Goal: Transaction & Acquisition: Purchase product/service

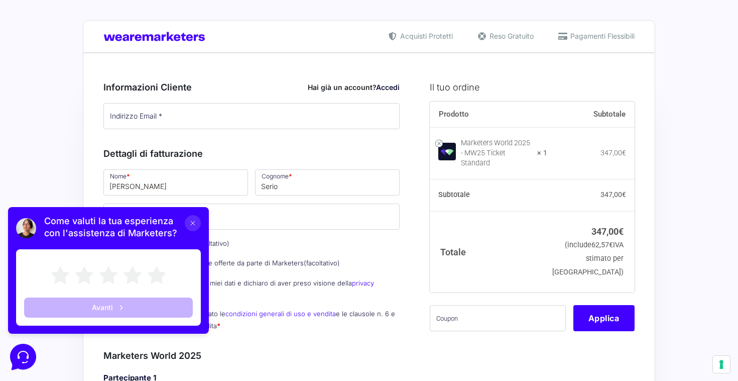
click at [190, 224] on icon at bounding box center [193, 223] width 8 height 8
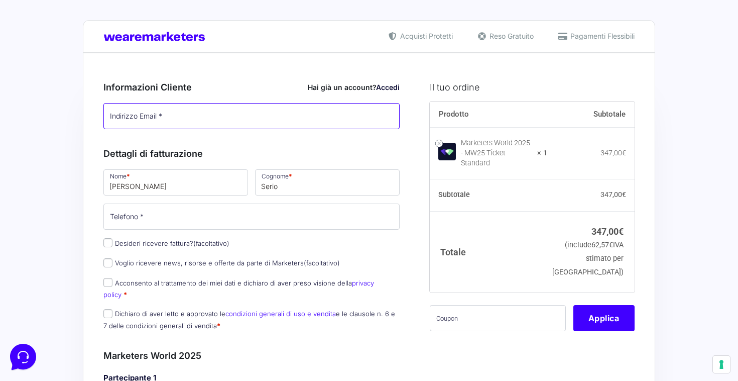
click at [219, 114] on input "Indirizzo Email *" at bounding box center [251, 116] width 296 height 26
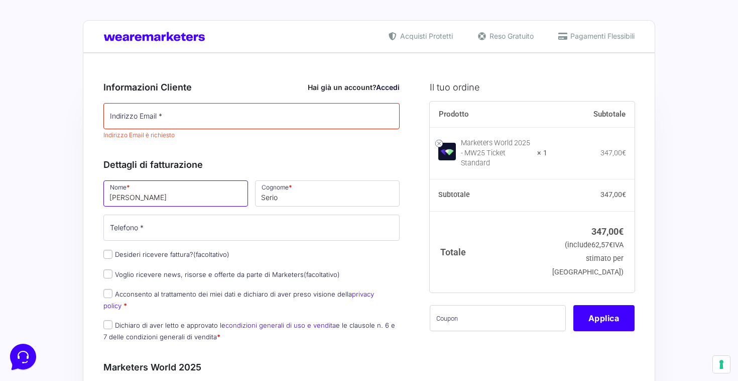
click at [166, 191] on input "Alessio" at bounding box center [175, 193] width 145 height 26
click at [106, 252] on input "Desideri ricevere fattura? (facoltativo)" at bounding box center [107, 253] width 9 height 9
checkbox input "true"
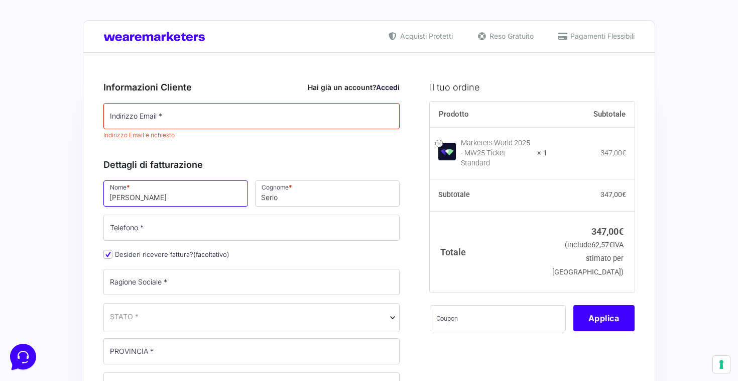
click at [148, 195] on input "Alessio" at bounding box center [175, 193] width 145 height 26
type input "Fabrizio"
type input "Catalano"
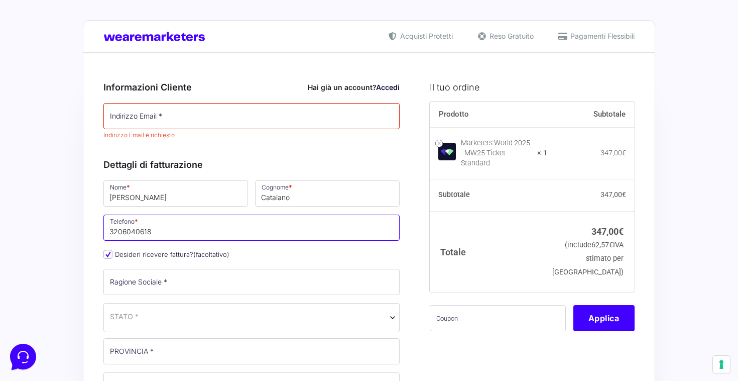
type input "3206040618"
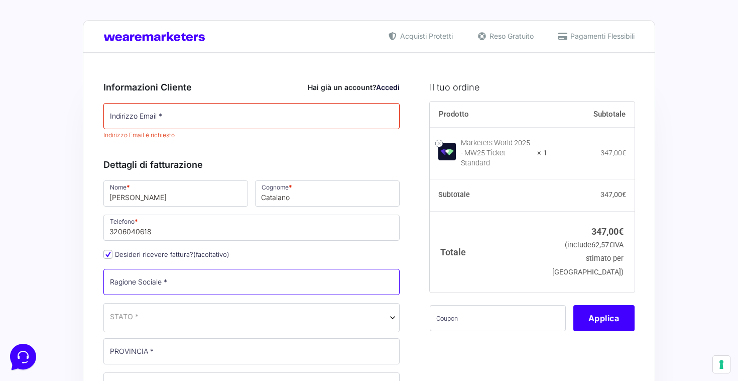
click at [146, 281] on input "Ragione Sociale *" at bounding box center [251, 282] width 296 height 26
type input "Personal Fisco Srl"
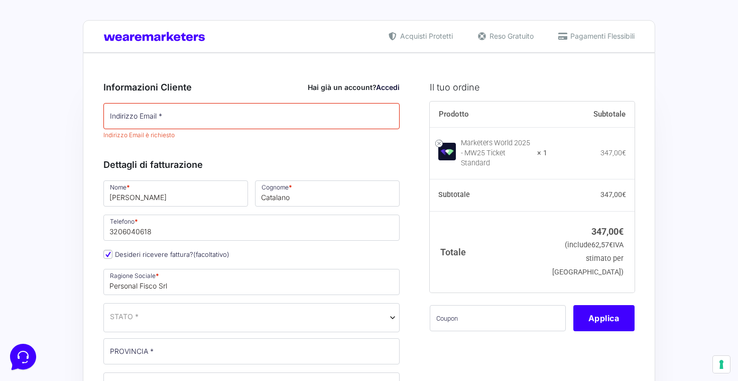
click at [173, 315] on span "STATO *" at bounding box center [251, 316] width 283 height 11
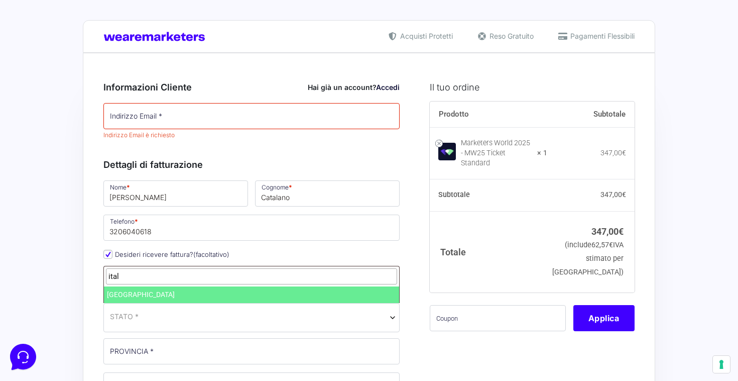
type input "ital"
select select "IT"
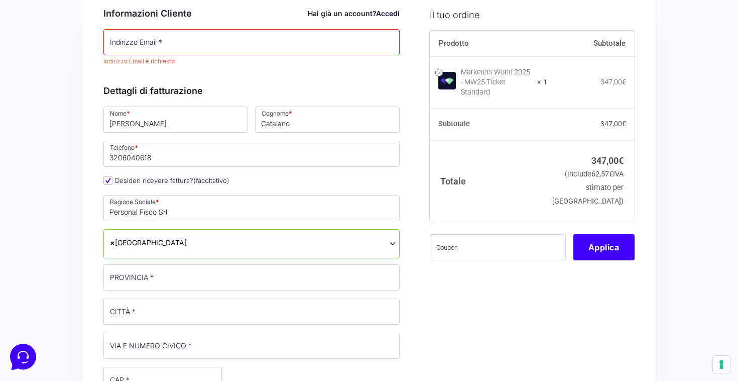
scroll to position [91, 0]
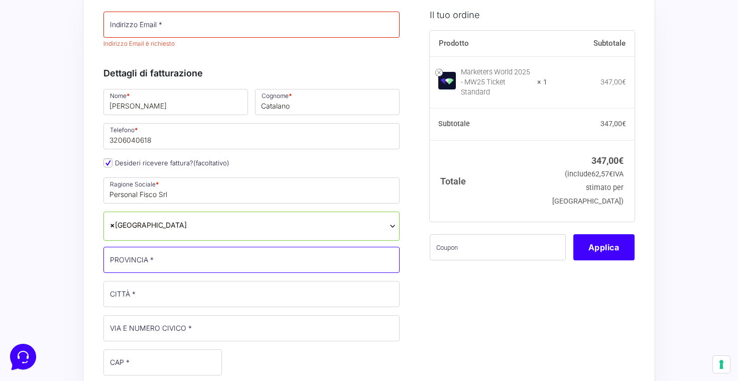
click at [199, 261] on input "PROVINCIA *" at bounding box center [251, 259] width 296 height 26
type input "[GEOGRAPHIC_DATA]"
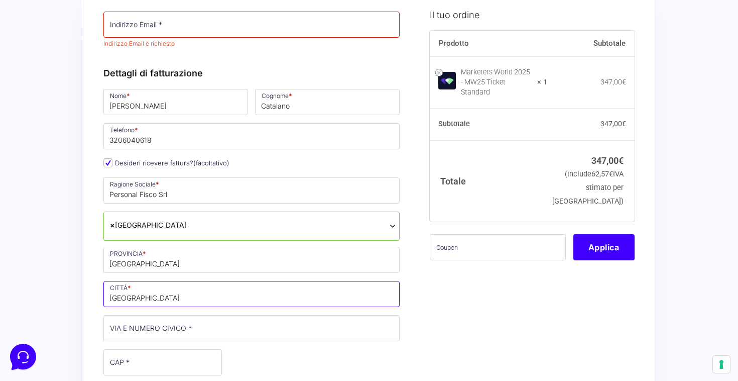
type input "[GEOGRAPHIC_DATA]"
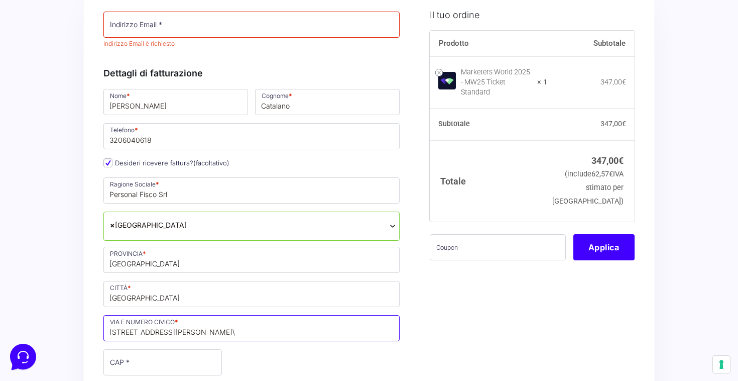
type input "[STREET_ADDRESS][PERSON_NAME]\"
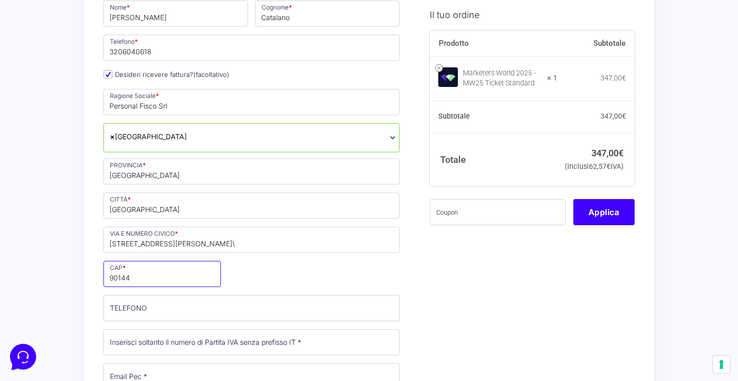
scroll to position [199, 0]
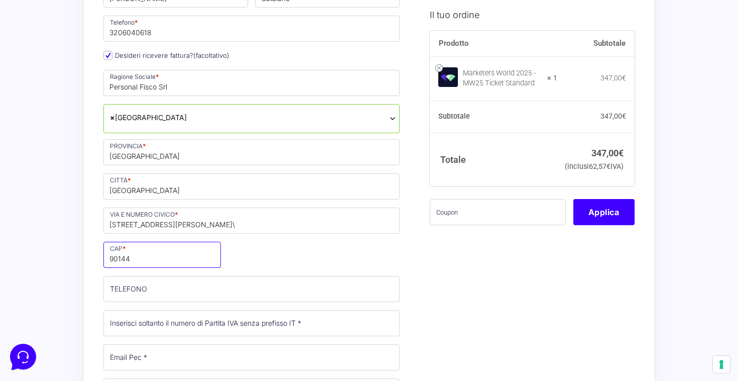
type input "90144"
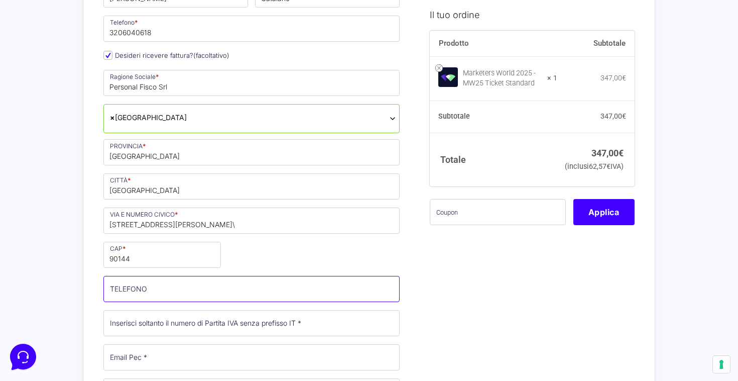
click at [255, 286] on input "TELEFONO (facoltativo)" at bounding box center [251, 289] width 296 height 26
type input "3282472200"
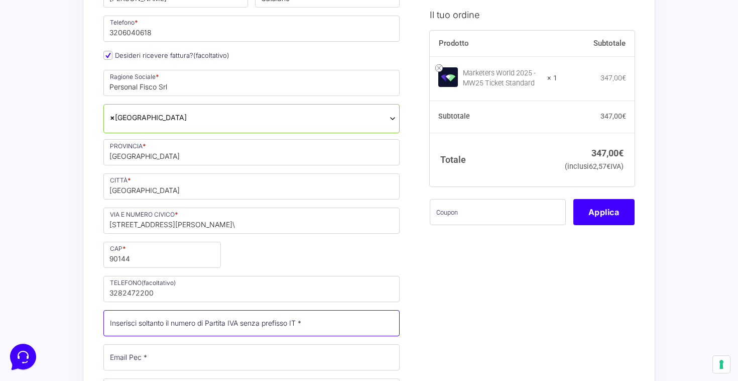
click at [246, 324] on input "Partita Iva *" at bounding box center [251, 323] width 296 height 26
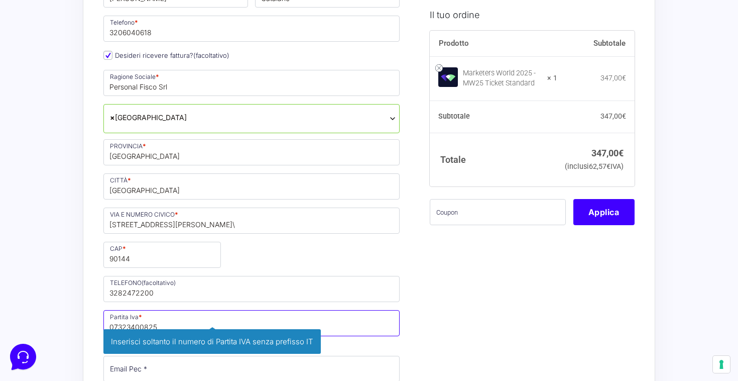
type input "07323400825"
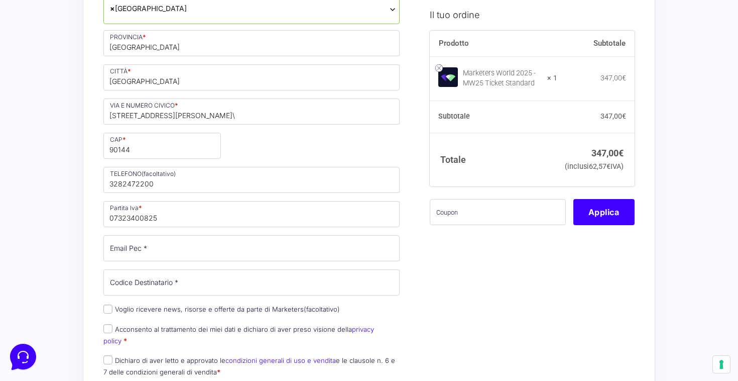
scroll to position [321, 0]
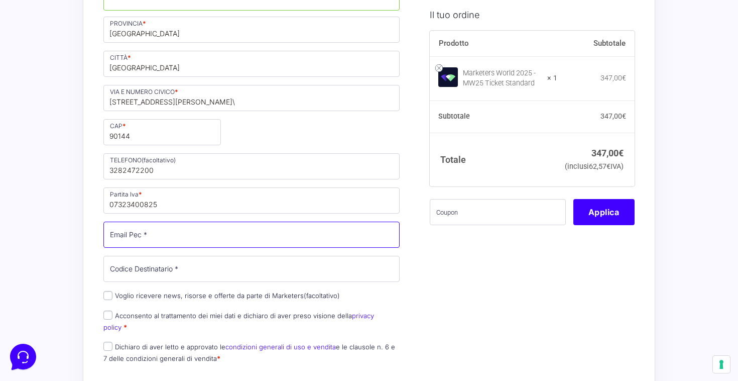
click at [245, 238] on input "Email Pec *" at bounding box center [251, 234] width 296 height 26
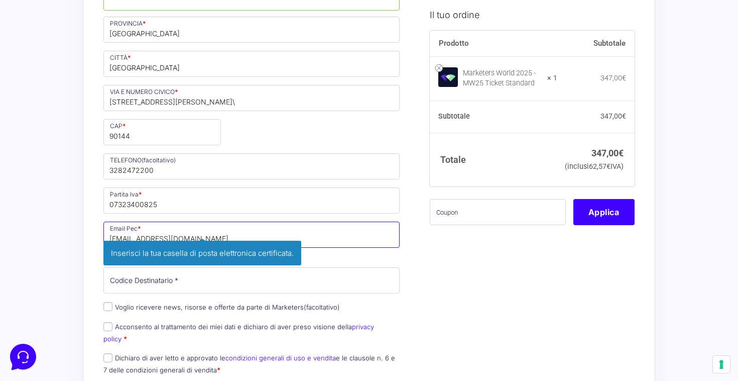
type input "[EMAIL_ADDRESS][DOMAIN_NAME]"
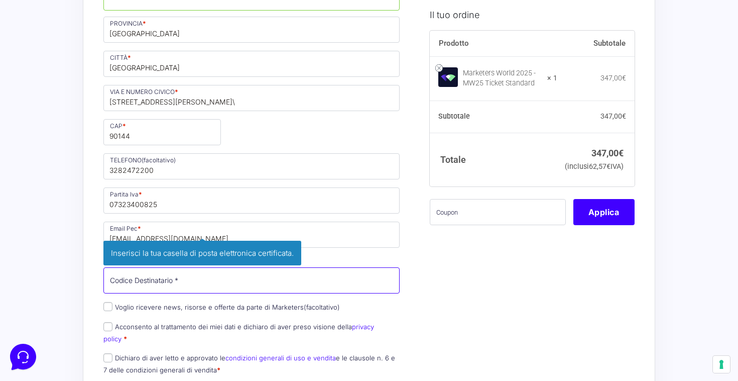
click at [276, 279] on div "Nome * Fabrizio Cognome * Catalano Telefono * 3206040618 Desideri ricevere fatt…" at bounding box center [251, 119] width 303 height 524
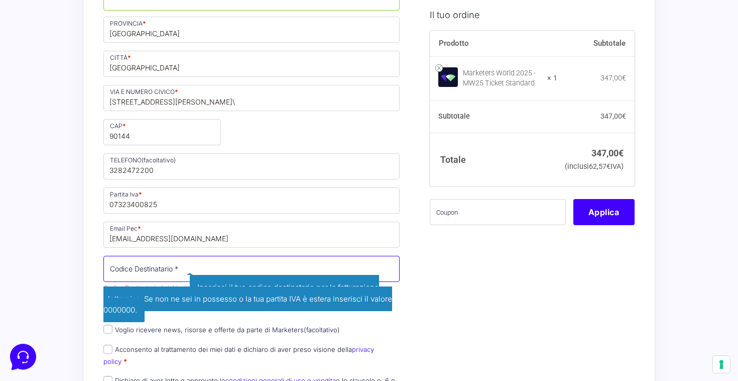
paste input "KRRH6B9"
type input "KRRH6B9"
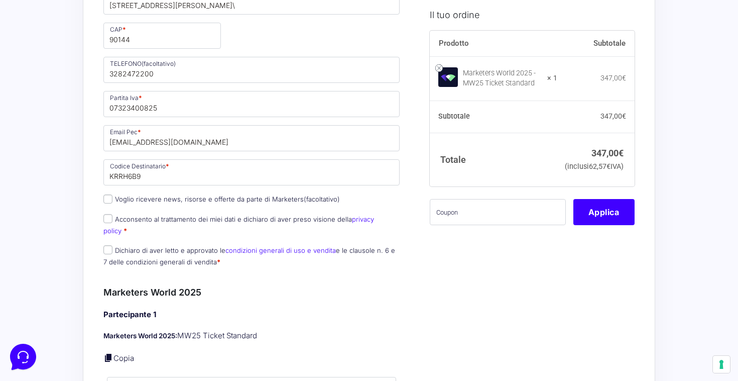
scroll to position [419, 0]
click at [108, 220] on input "Acconsento al trattamento dei miei dati e dichiaro di aver preso visione della …" at bounding box center [107, 217] width 9 height 9
checkbox input "true"
click at [107, 244] on input "Dichiaro di aver letto e approvato le condizioni generali di uso e vendita e le…" at bounding box center [107, 248] width 9 height 9
checkbox input "true"
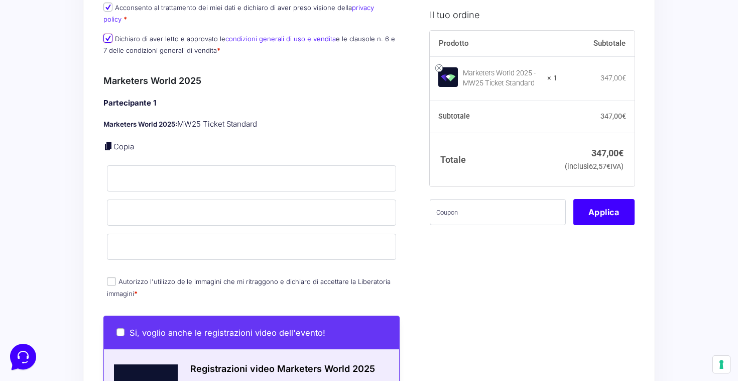
scroll to position [634, 0]
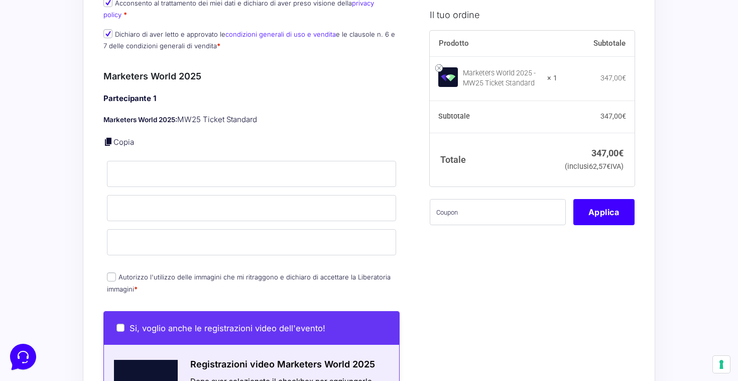
click at [124, 137] on link "Copia" at bounding box center [123, 142] width 21 height 10
type input "Fabrizio"
type input "Catalano"
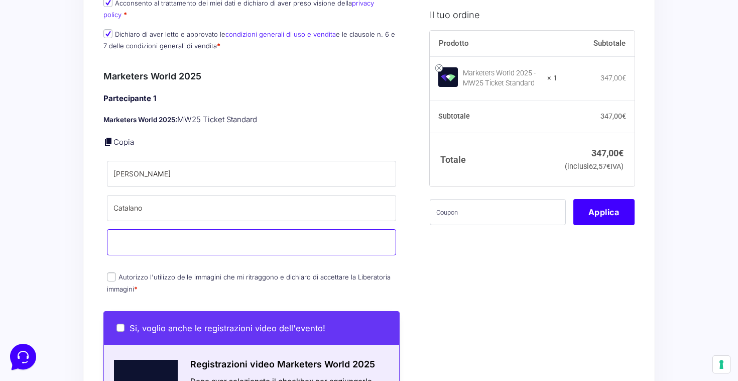
click at [178, 238] on input "Email *" at bounding box center [251, 242] width 289 height 26
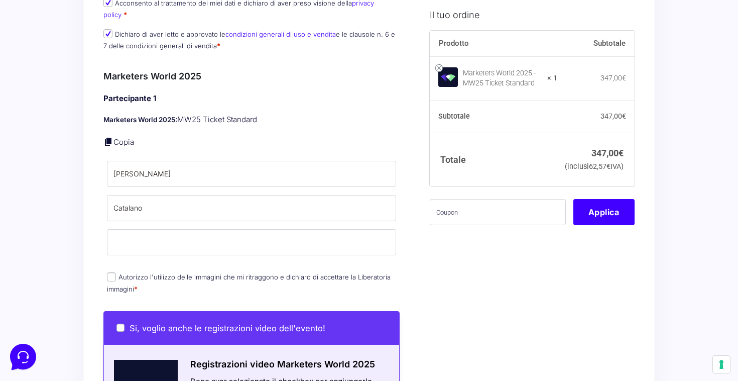
click at [457, 267] on div "Il tuo ordine Prodotto Subtotale Marketers World 2025 - MW25 Ticket Standard × …" at bounding box center [528, 177] width 212 height 1483
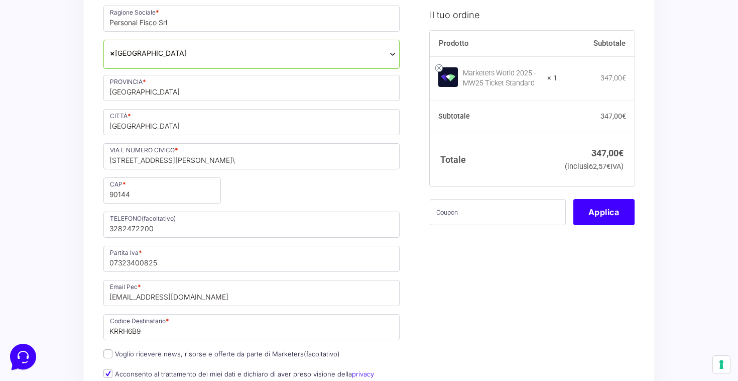
scroll to position [0, 0]
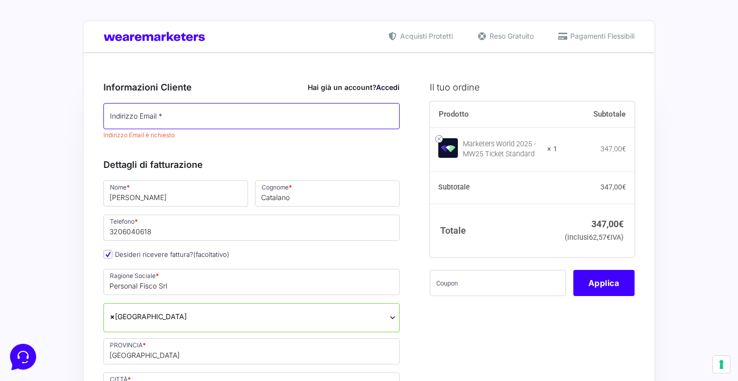
click at [219, 121] on input "Indirizzo Email *" at bounding box center [251, 116] width 296 height 26
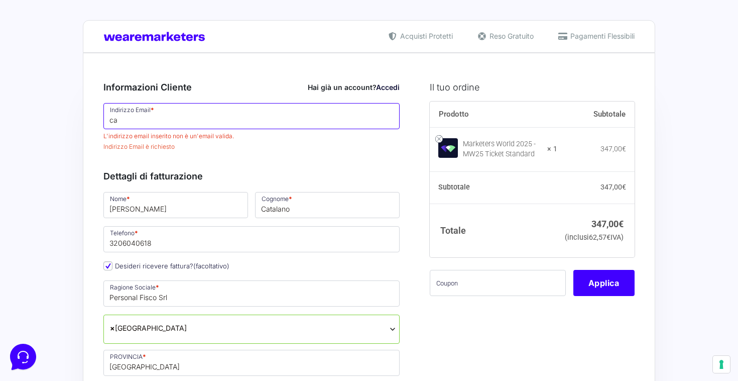
type input "c"
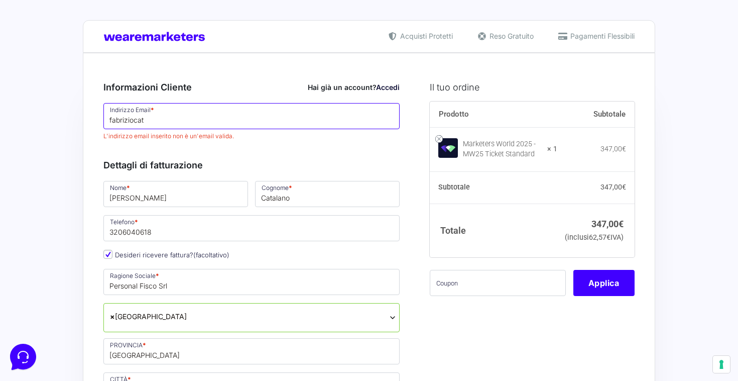
click at [135, 121] on input "fabriziocat" at bounding box center [251, 116] width 296 height 26
click at [168, 119] on input "fabrizio.cat" at bounding box center [251, 116] width 296 height 26
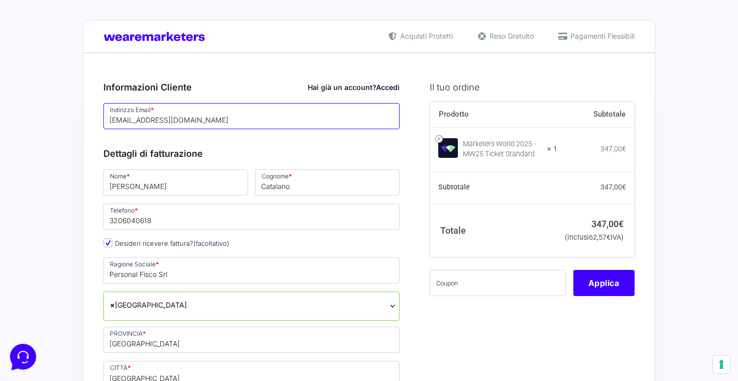
type input "[EMAIL_ADDRESS][DOMAIN_NAME]"
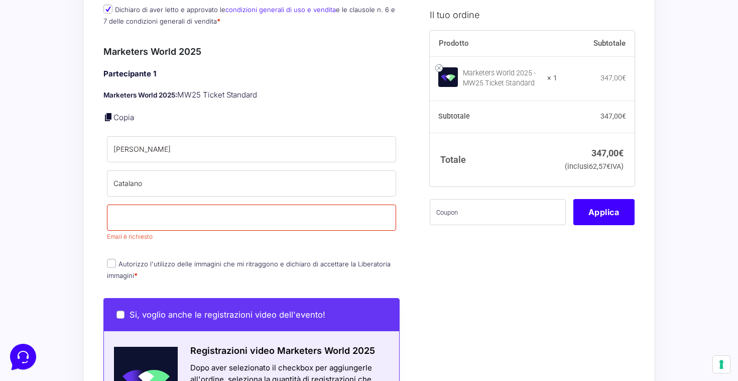
scroll to position [669, 0]
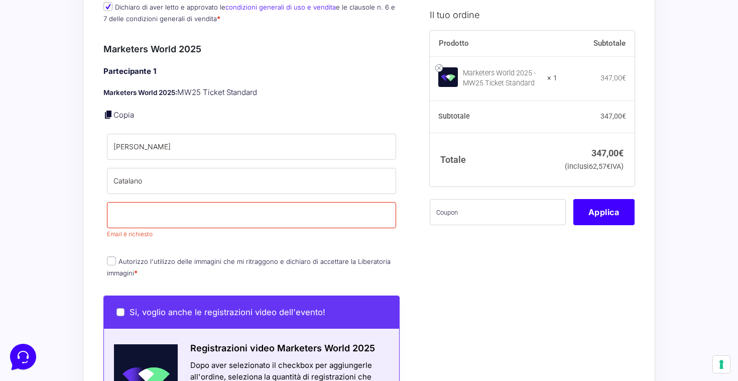
click at [127, 110] on link "Copia" at bounding box center [123, 115] width 21 height 10
type input "[EMAIL_ADDRESS][DOMAIN_NAME]"
click at [169, 241] on div "Partecipante 1 Marketers World 2025: MW25 Ticket Standard Copia Nome * Fabrizio…" at bounding box center [251, 173] width 296 height 214
click at [112, 256] on input "Autorizzo l'utilizzo delle immagini che mi ritraggono e dichiaro di accettare l…" at bounding box center [111, 260] width 9 height 9
checkbox input "true"
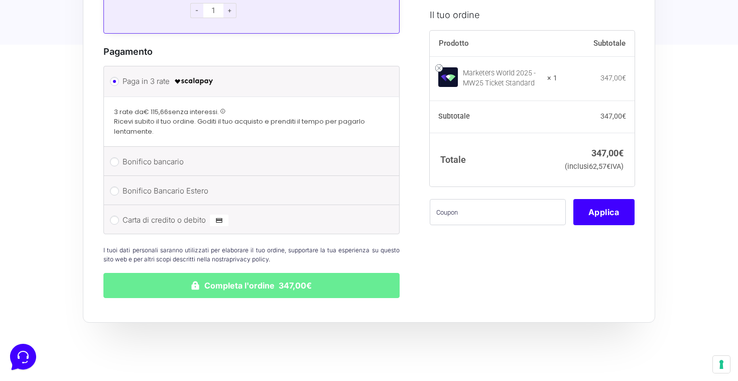
scroll to position [1286, 0]
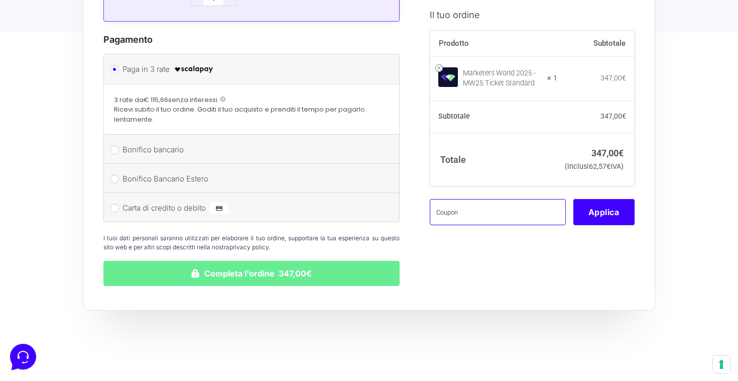
click at [450, 225] on input "text" at bounding box center [498, 212] width 136 height 26
paste input "KRRH6B9"
type input "KRRH6B9"
click at [466, 223] on input "KRRH6B9" at bounding box center [498, 212] width 136 height 26
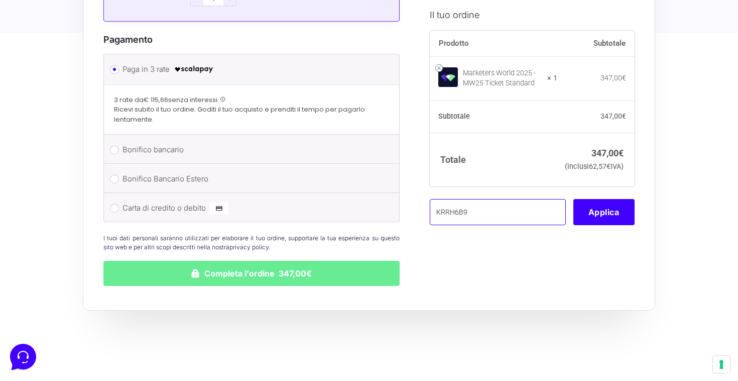
click at [466, 223] on input "KRRH6B9" at bounding box center [498, 212] width 136 height 26
paste input "ALEMW25"
type input "ALEMW25"
click at [599, 225] on button "Applica" at bounding box center [603, 212] width 61 height 26
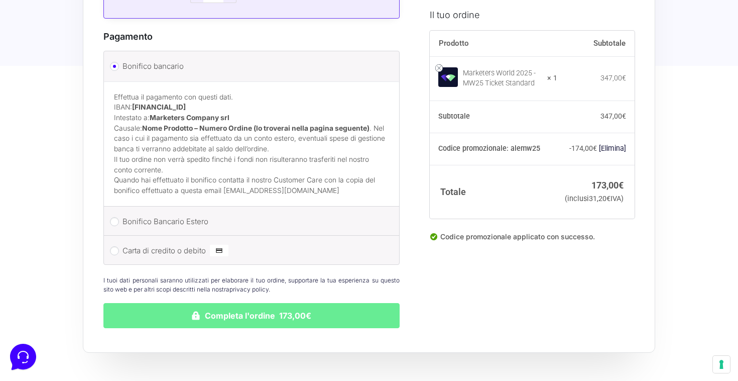
scroll to position [1279, 0]
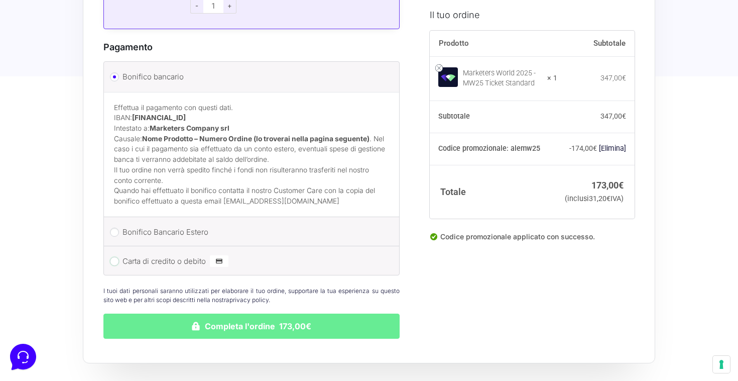
click at [115, 257] on input "Carta di credito o debito" at bounding box center [114, 261] width 9 height 9
radio input "true"
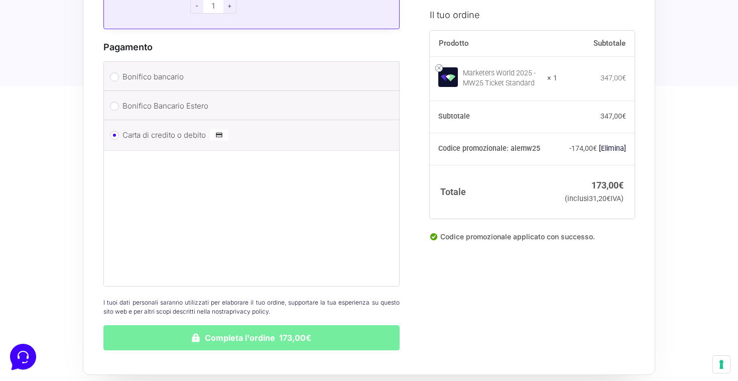
click at [284, 329] on button "Completa l'ordine 173,00€" at bounding box center [251, 337] width 296 height 25
